Goal: Information Seeking & Learning: Learn about a topic

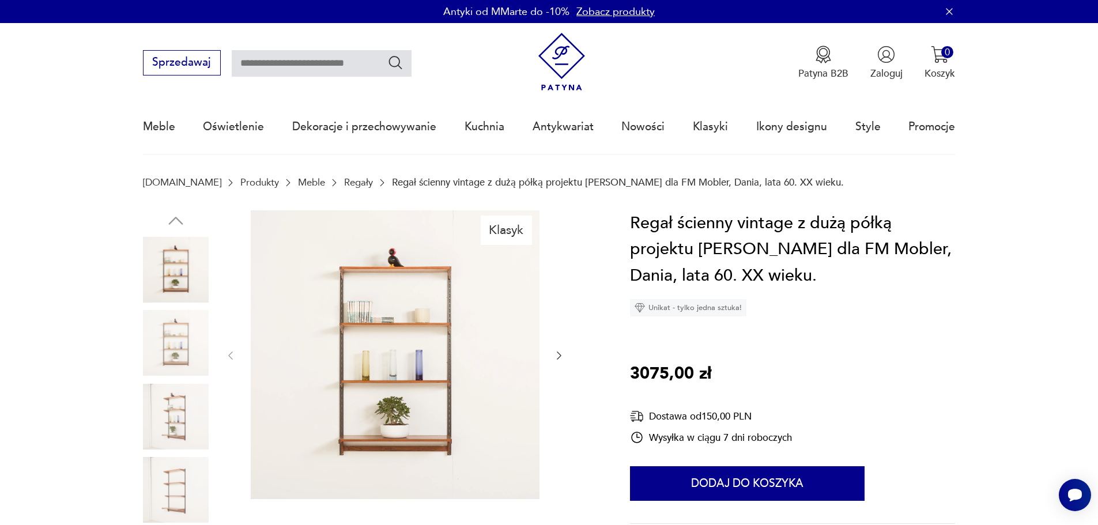
click at [344, 182] on link "Regały" at bounding box center [358, 182] width 29 height 11
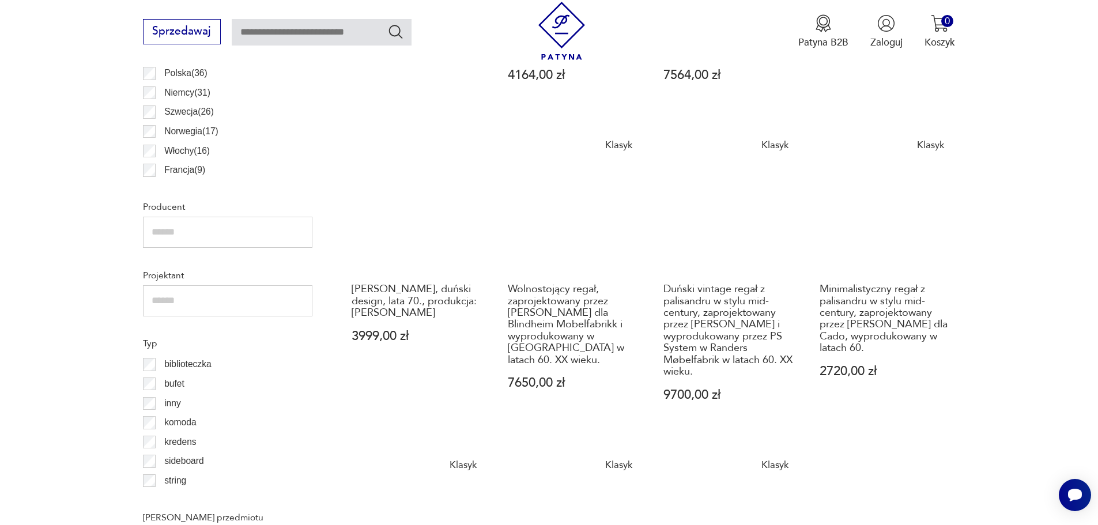
scroll to position [1037, 0]
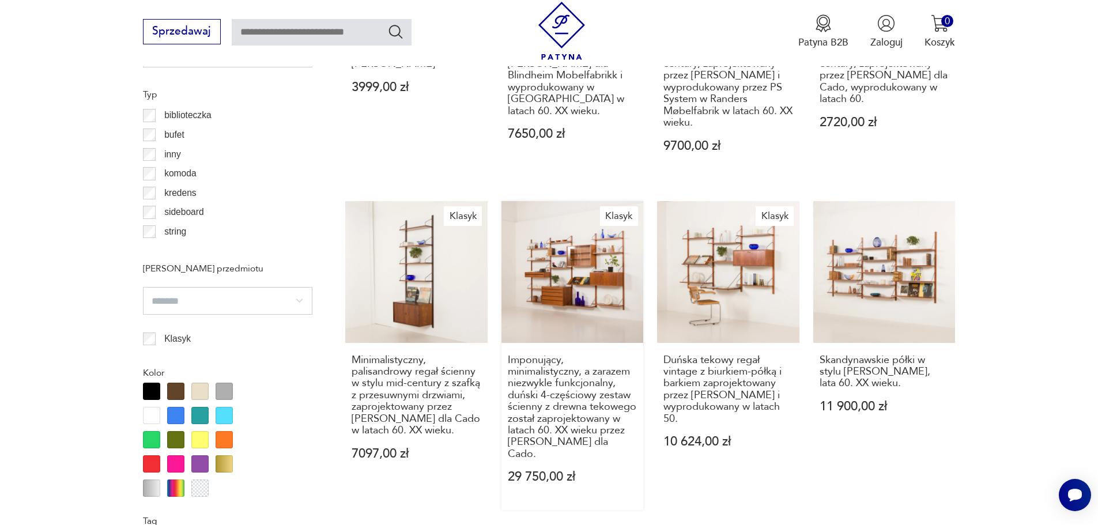
click at [549, 259] on link "Klasyk Imponujący, minimalistyczny, a zarazem niezwykle funkcjonalny, duński 4-…" at bounding box center [572, 355] width 142 height 309
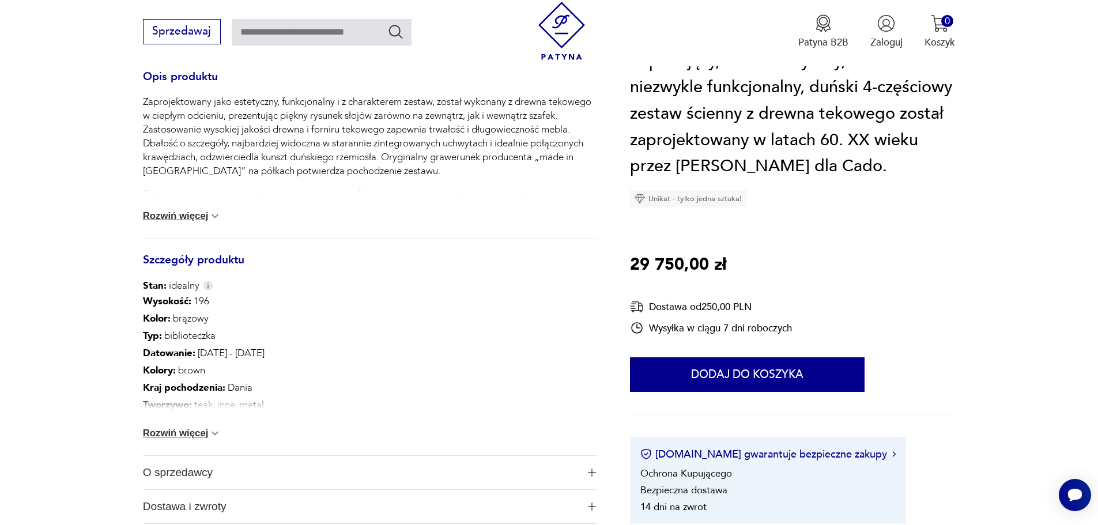
scroll to position [519, 0]
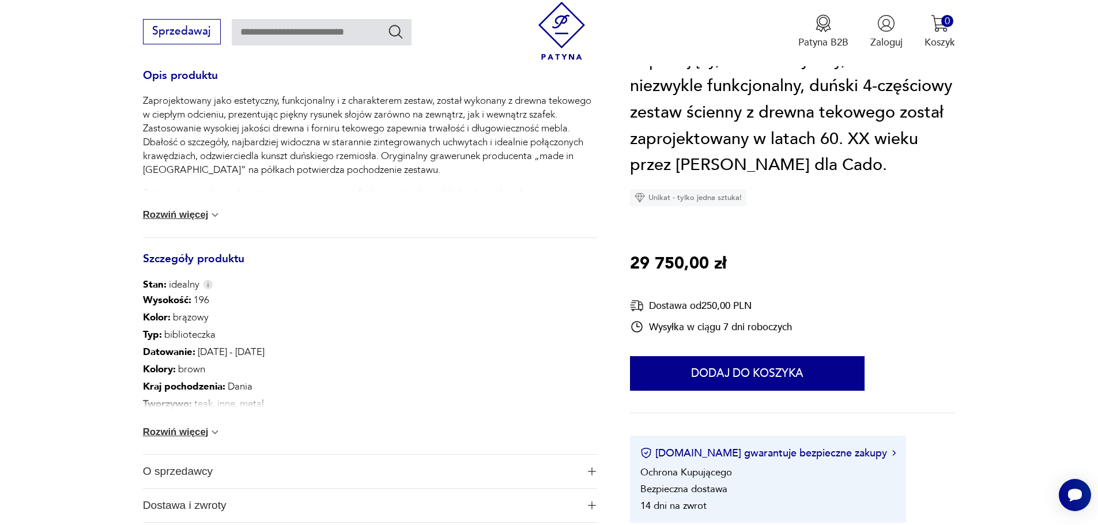
click at [218, 427] on img at bounding box center [215, 432] width 12 height 12
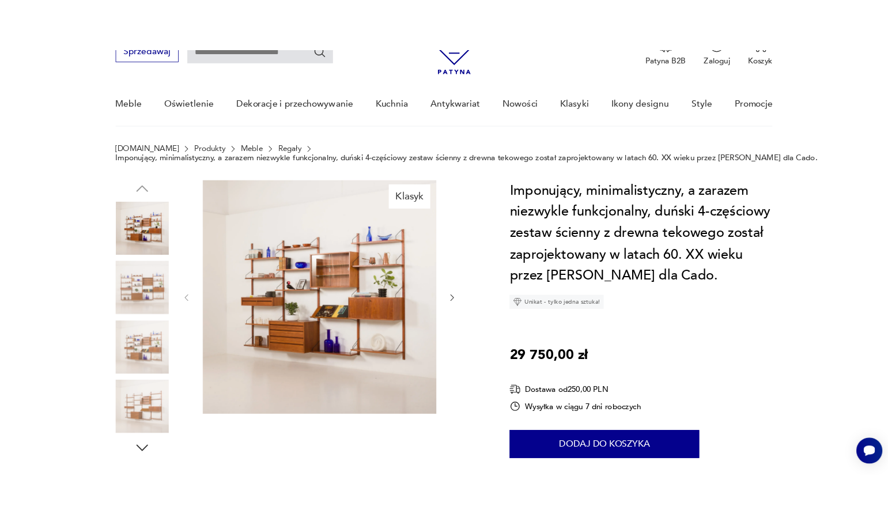
scroll to position [58, 0]
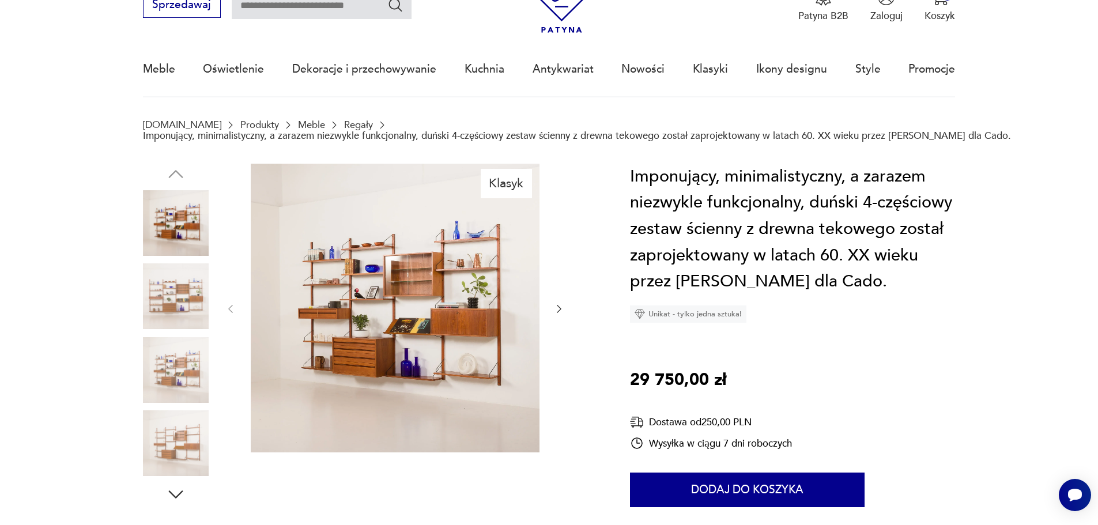
click at [362, 294] on img at bounding box center [395, 308] width 289 height 289
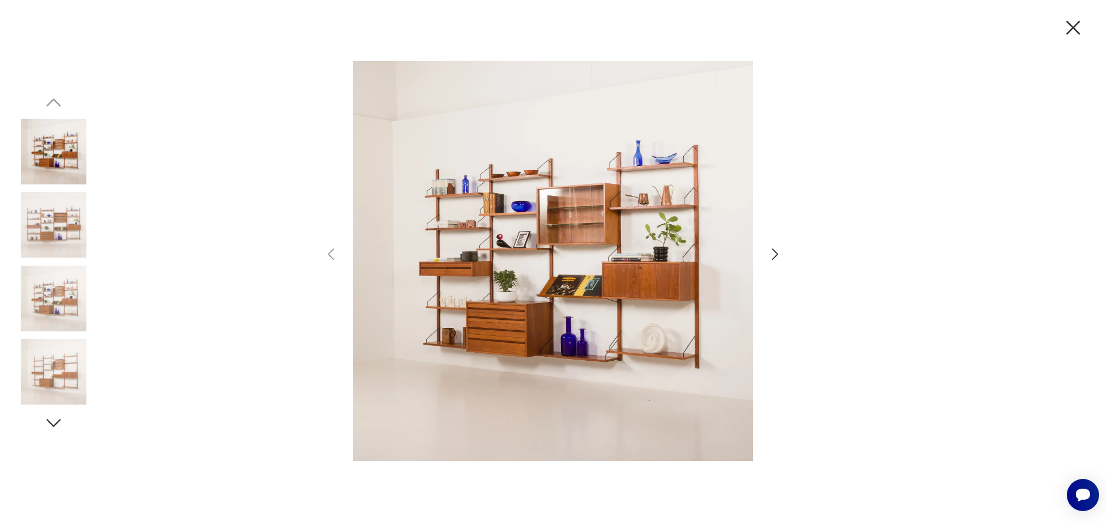
click at [58, 348] on img at bounding box center [54, 372] width 66 height 66
